Goal: Task Accomplishment & Management: Manage account settings

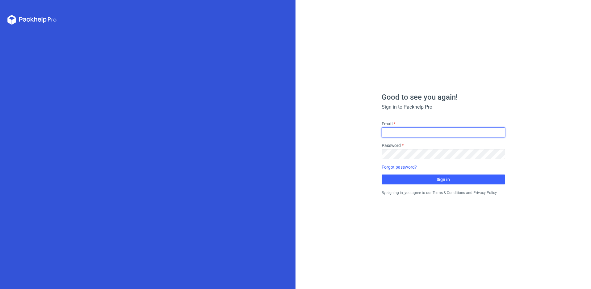
click at [444, 130] on input "Email" at bounding box center [444, 132] width 124 height 10
click at [321, 159] on div "Good to see you again! Sign in to Packhelp Pro Email Password Forgot password? …" at bounding box center [444, 144] width 296 height 289
click at [402, 131] on input "Email" at bounding box center [444, 132] width 124 height 10
type input "[EMAIL_ADDRESS][DOMAIN_NAME]"
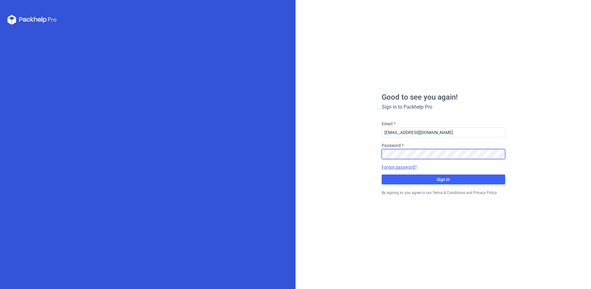
click at [382, 174] on button "Sign in" at bounding box center [444, 179] width 124 height 10
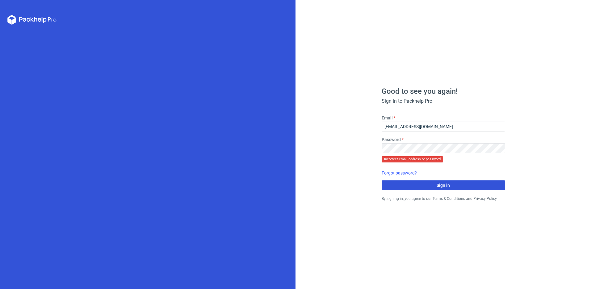
click at [459, 182] on button "Sign in" at bounding box center [444, 185] width 124 height 10
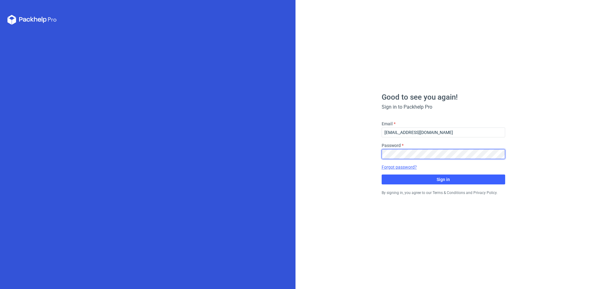
click at [382, 174] on button "Sign in" at bounding box center [444, 179] width 124 height 10
